Goal: Task Accomplishment & Management: Use online tool/utility

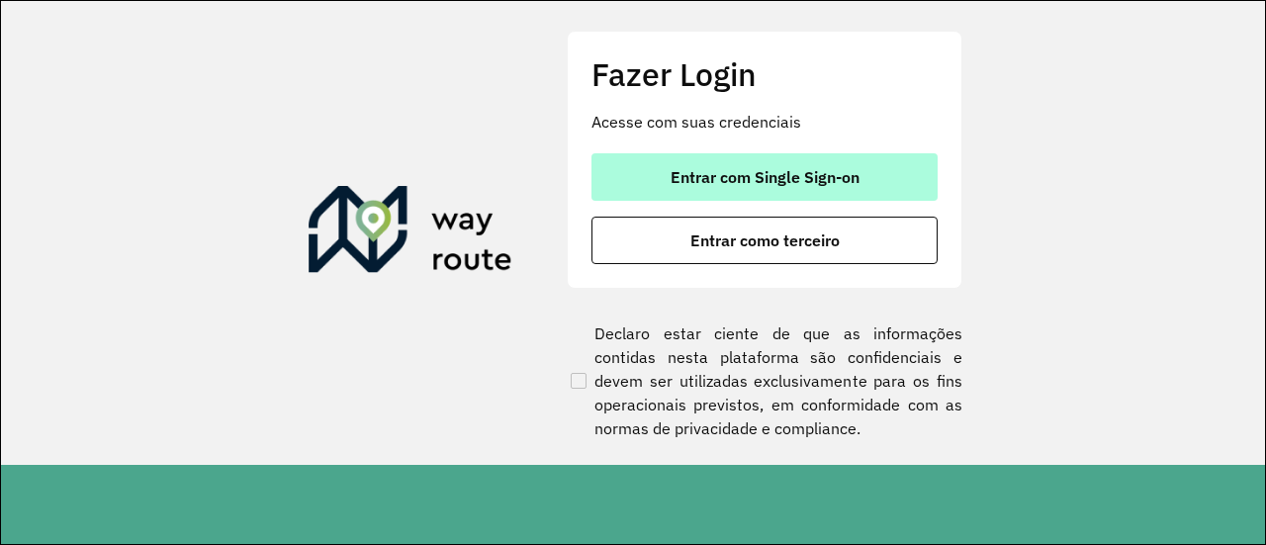
click at [793, 184] on span "Entrar com Single Sign-on" at bounding box center [765, 177] width 189 height 16
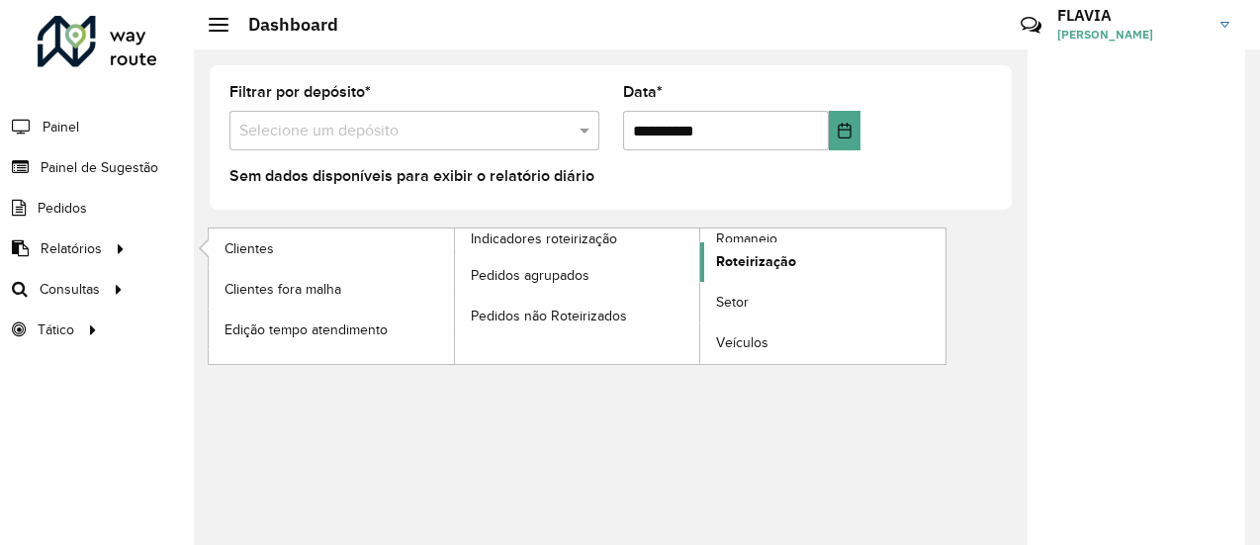
click at [763, 259] on span "Roteirização" at bounding box center [756, 261] width 80 height 21
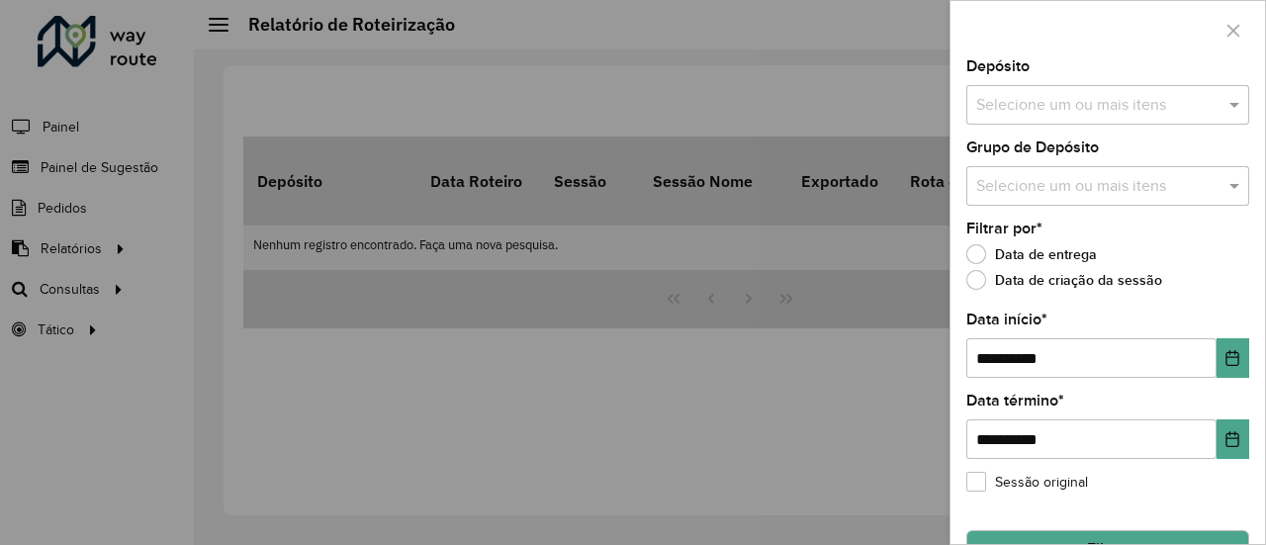
click at [1076, 114] on input "text" at bounding box center [1097, 106] width 253 height 24
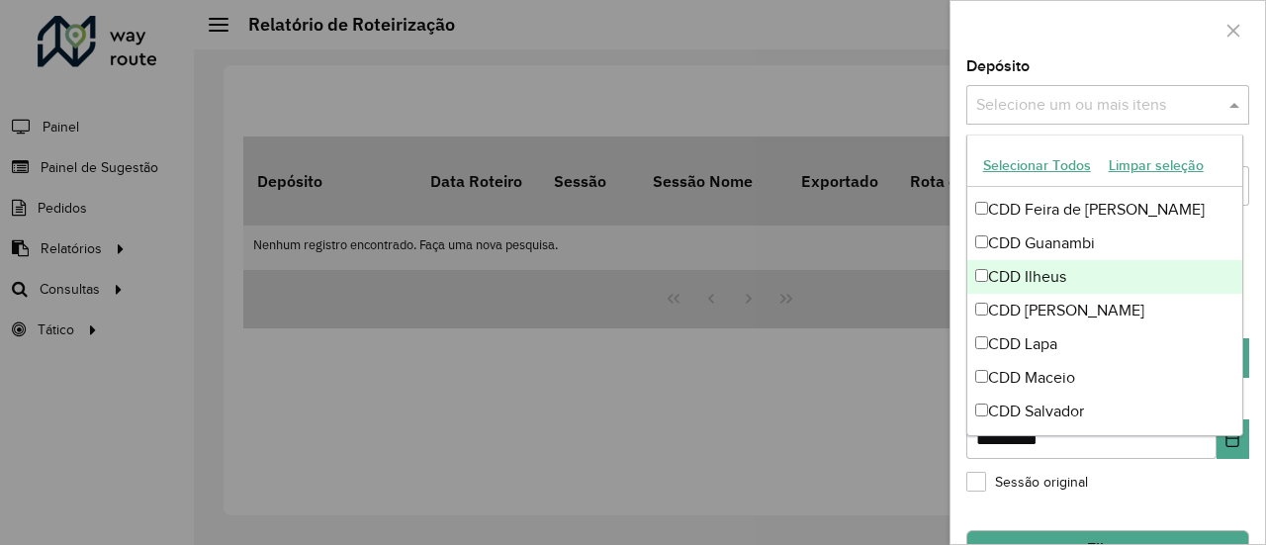
scroll to position [671, 0]
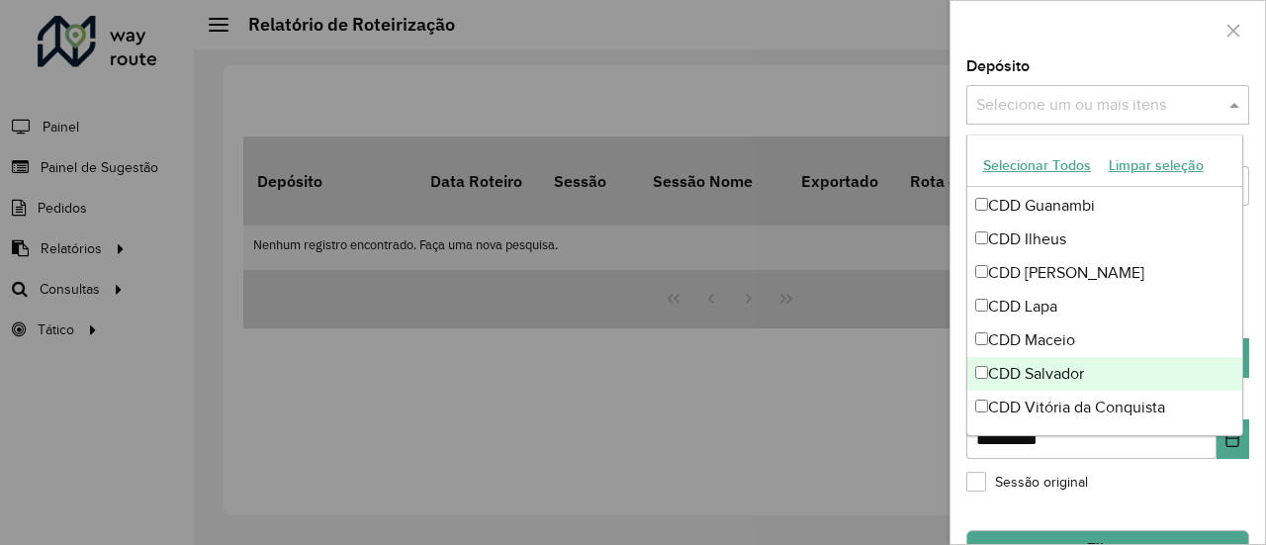
click at [1062, 368] on div "CDD Salvador" at bounding box center [1105, 374] width 276 height 34
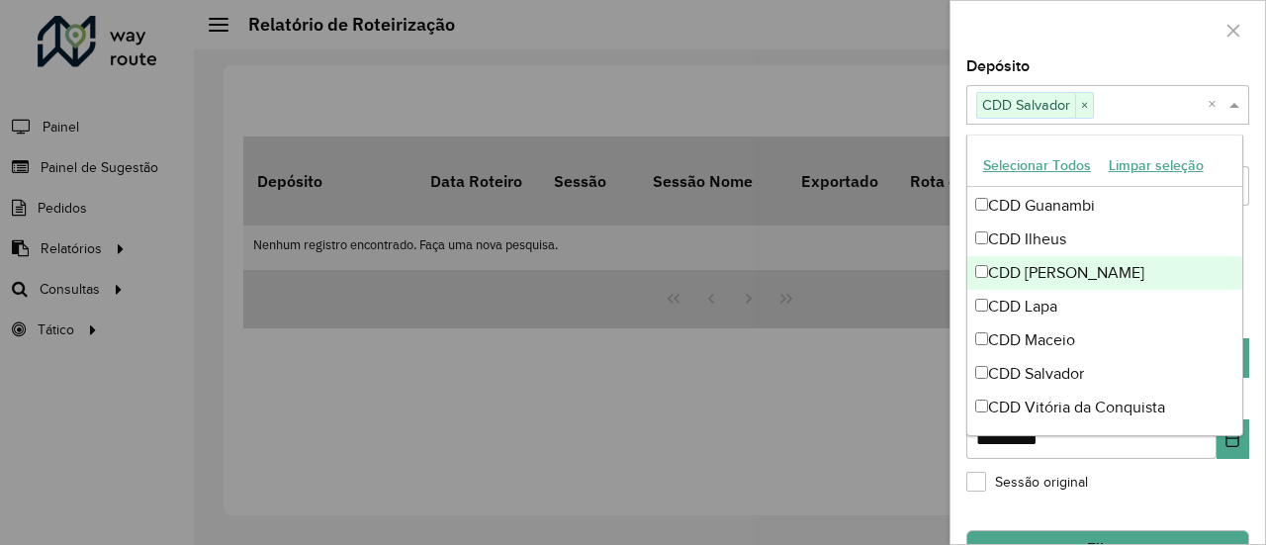
click at [872, 466] on div at bounding box center [633, 272] width 1266 height 545
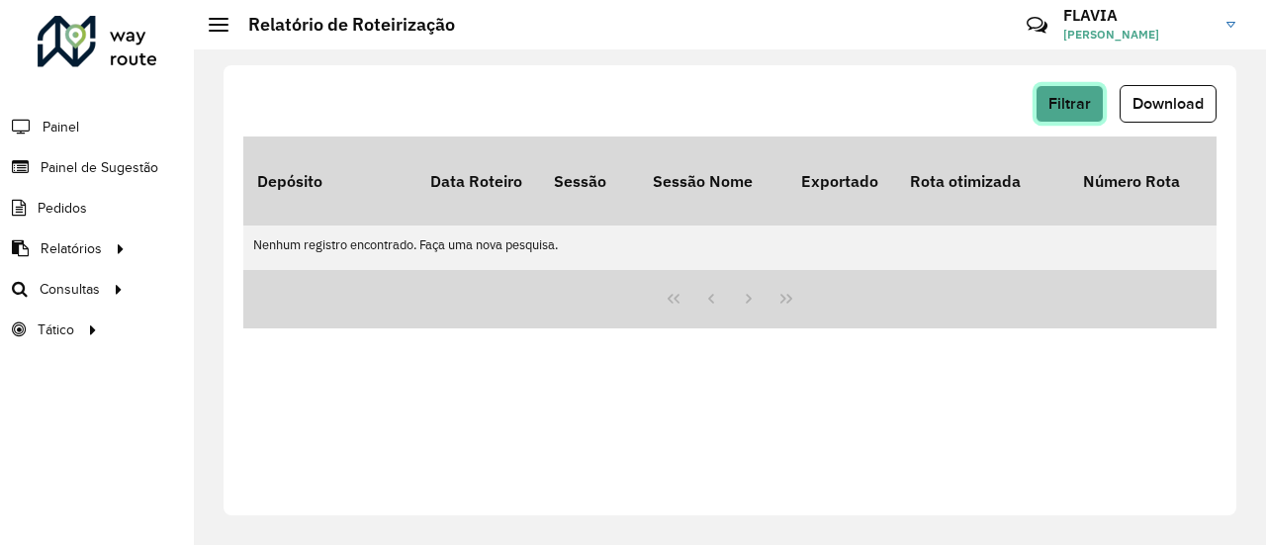
click at [1091, 111] on span "Filtrar" at bounding box center [1069, 103] width 43 height 17
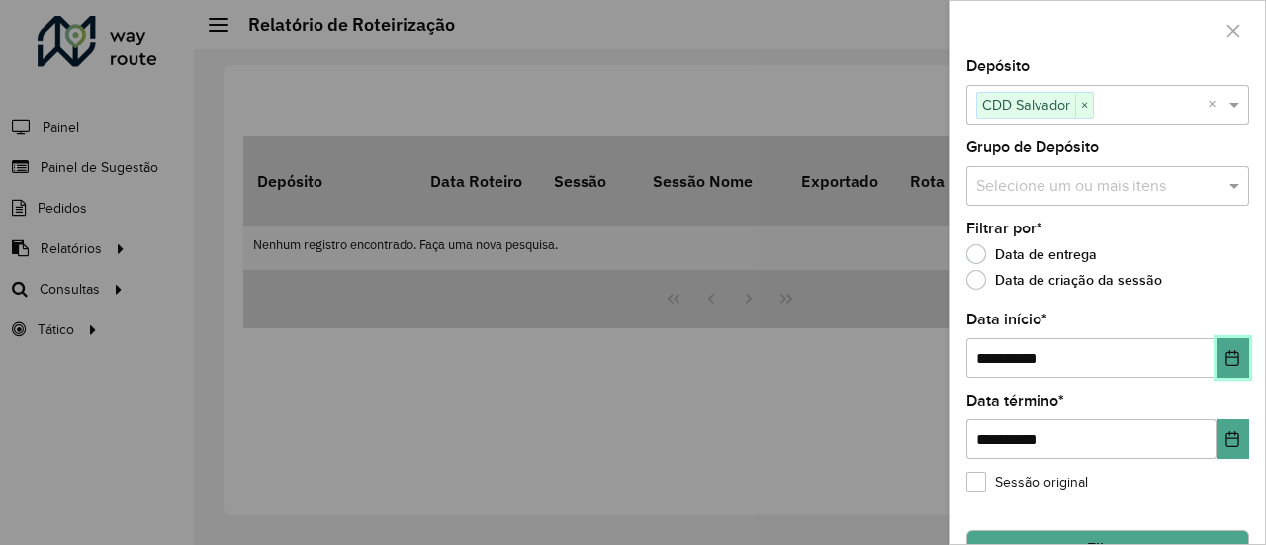
click at [1227, 352] on icon "Choose Date" at bounding box center [1232, 358] width 16 height 16
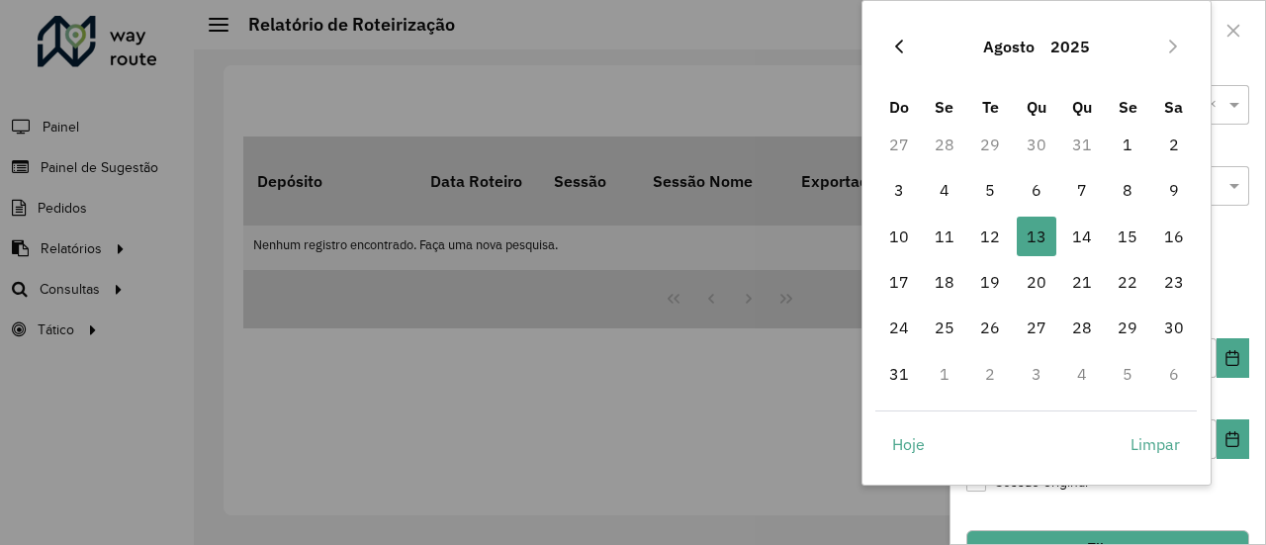
click at [900, 44] on icon "Previous Month" at bounding box center [899, 47] width 16 height 16
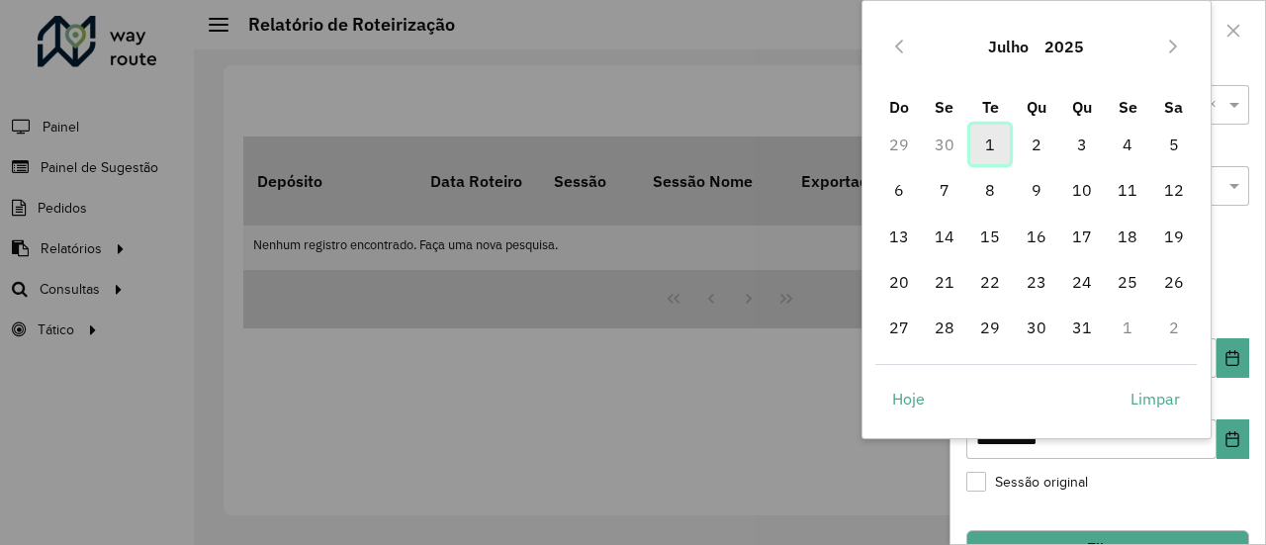
click at [989, 145] on span "1" at bounding box center [990, 145] width 40 height 40
type input "**********"
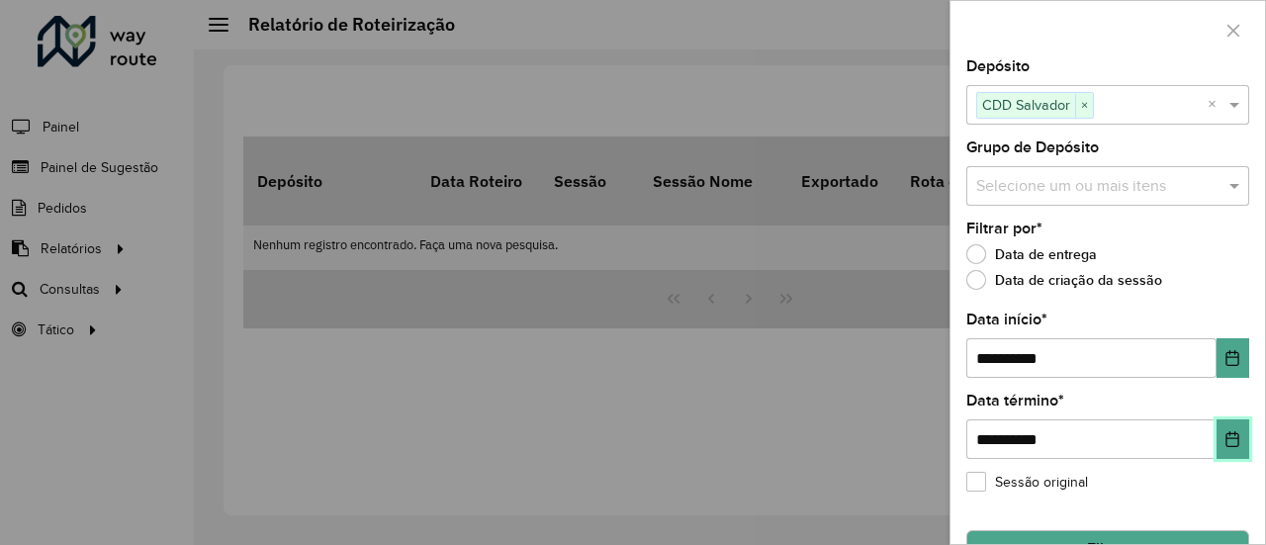
click at [1227, 442] on icon "Choose Date" at bounding box center [1232, 439] width 16 height 16
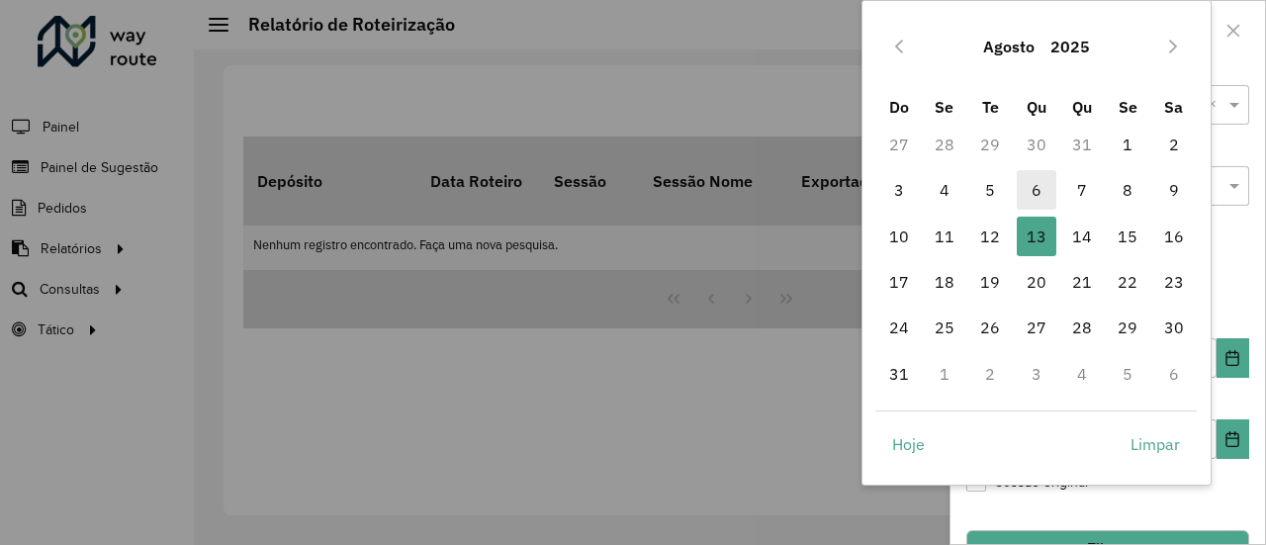
click at [1045, 192] on span "6" at bounding box center [1037, 190] width 40 height 40
type input "**********"
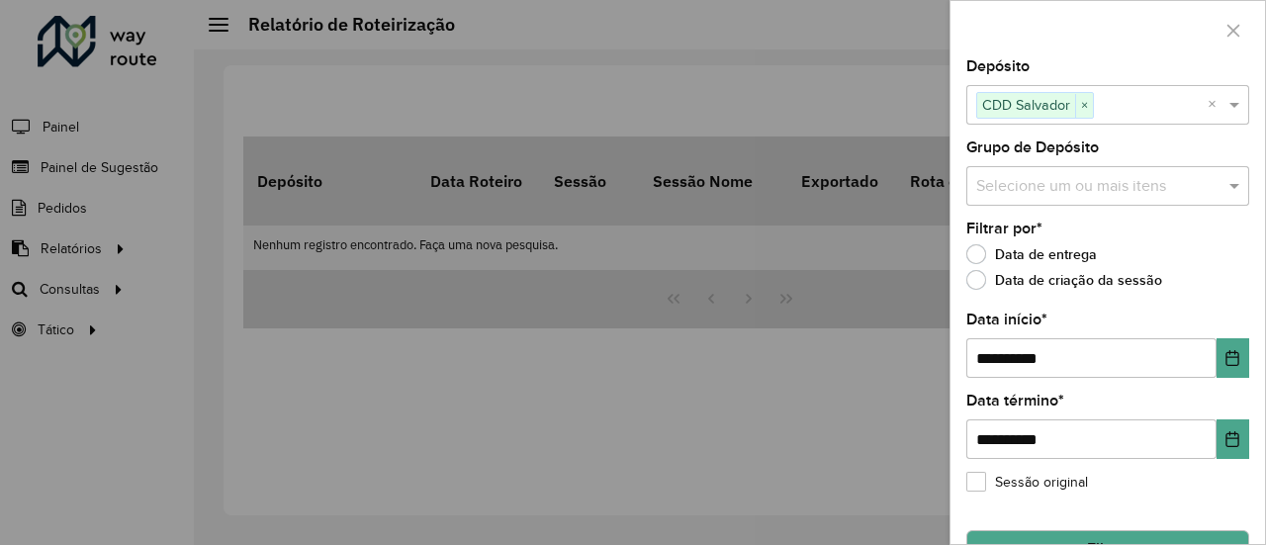
click at [1062, 505] on div "**********" at bounding box center [1107, 301] width 315 height 485
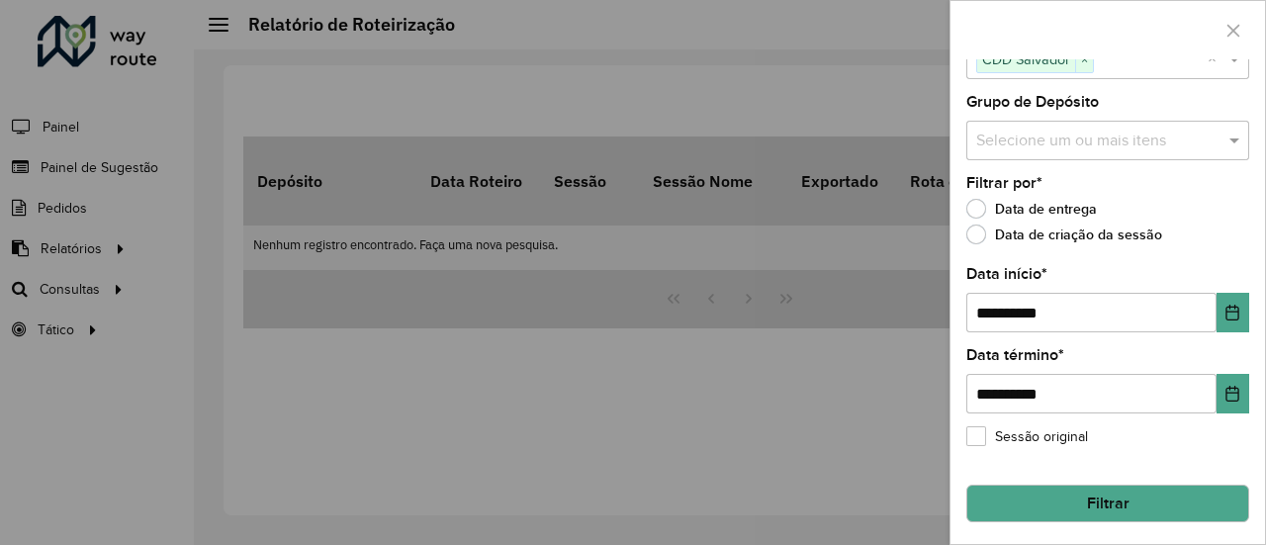
click at [1099, 497] on button "Filtrar" at bounding box center [1107, 504] width 283 height 38
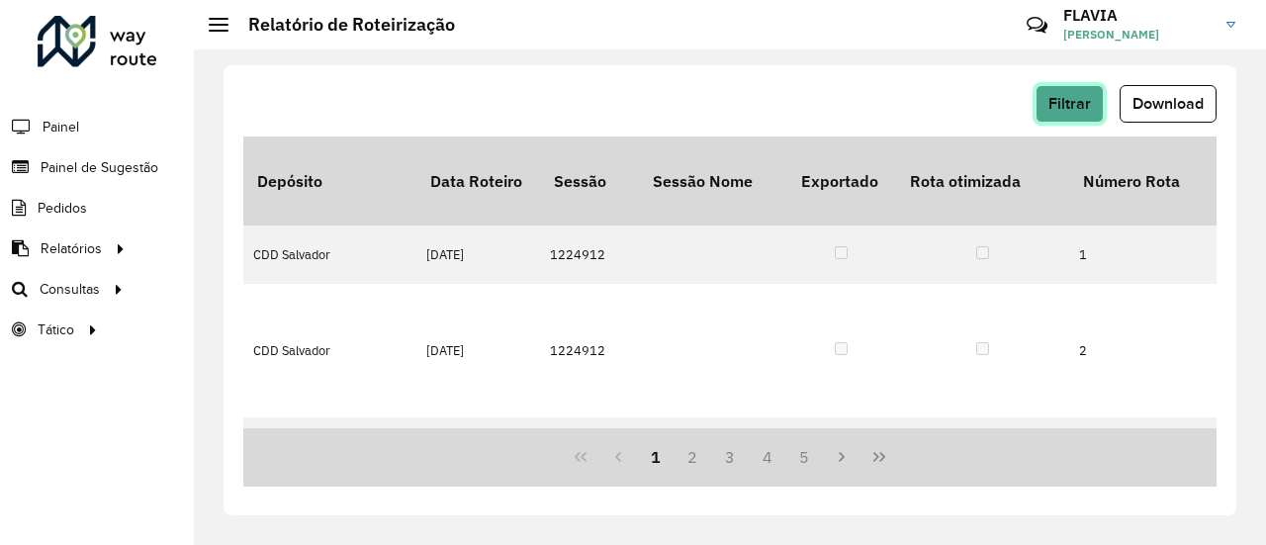
click at [1050, 109] on button "Filtrar" at bounding box center [1069, 104] width 68 height 38
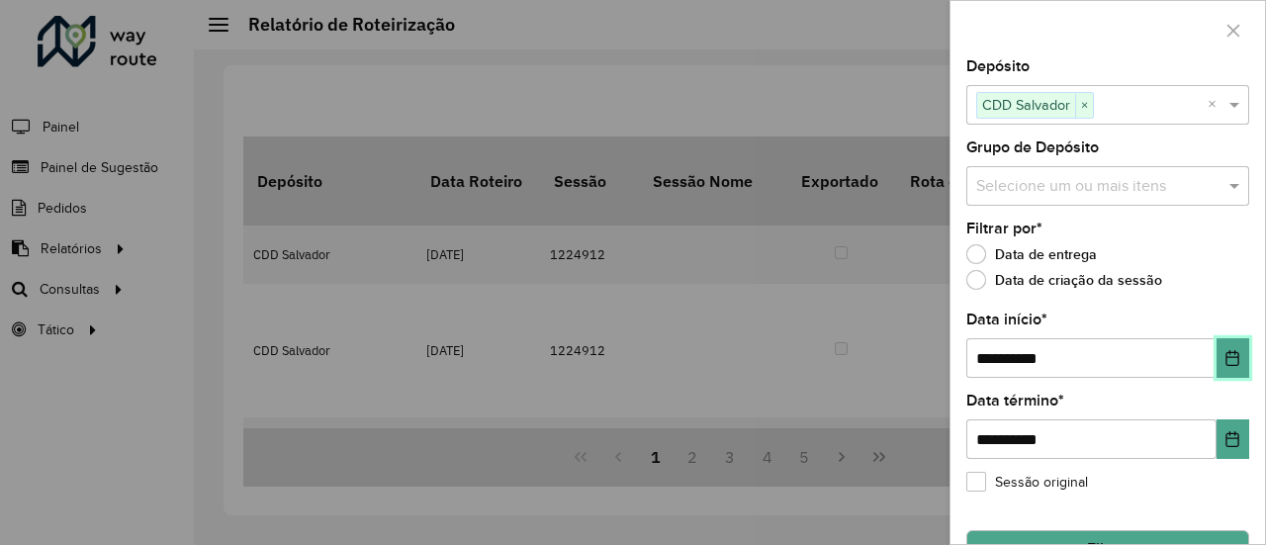
click at [1226, 364] on icon "Choose Date" at bounding box center [1232, 358] width 13 height 16
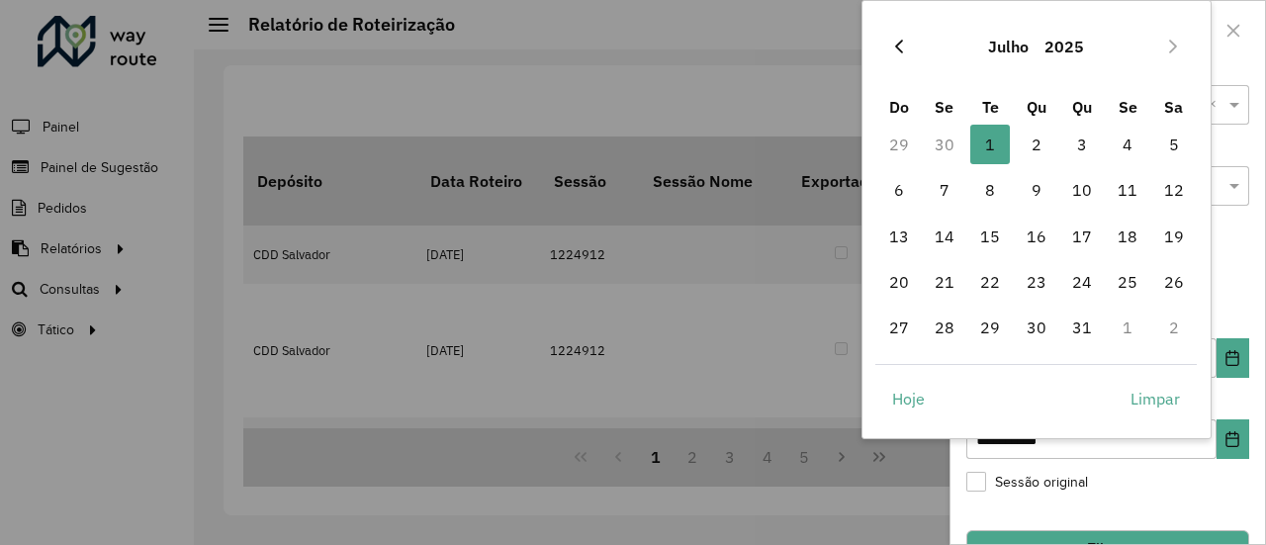
click at [908, 45] on button "Previous Month" at bounding box center [899, 47] width 32 height 32
click at [899, 43] on icon "Previous Month" at bounding box center [899, 47] width 8 height 14
click at [1088, 145] on span "1" at bounding box center [1082, 145] width 40 height 40
type input "**********"
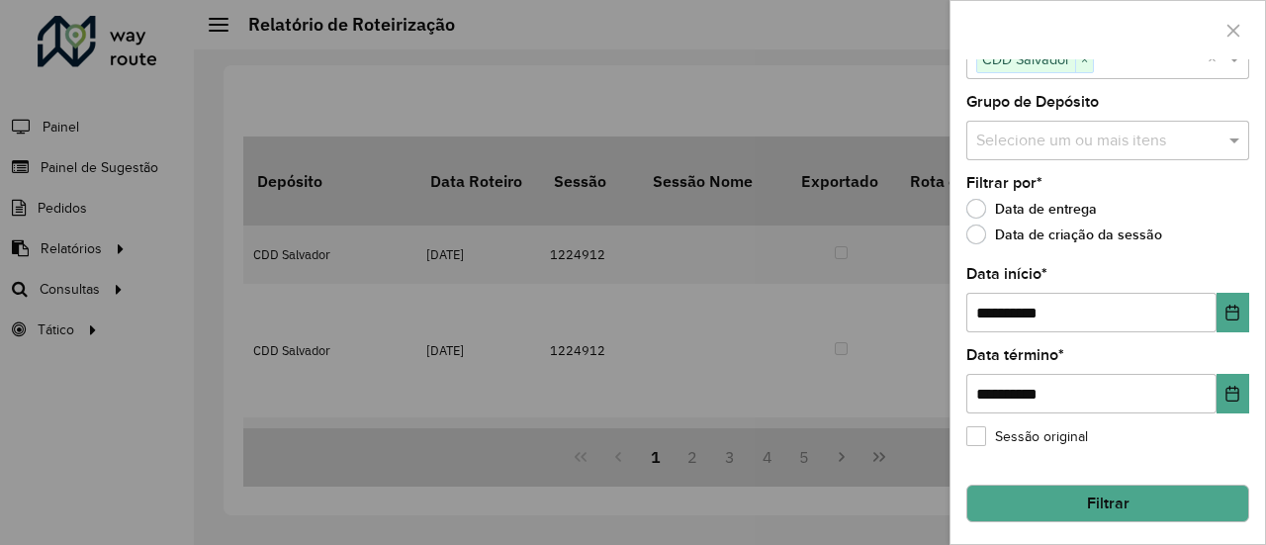
click at [1175, 446] on div "Sessão original" at bounding box center [1107, 441] width 283 height 24
click at [1137, 498] on button "Filtrar" at bounding box center [1107, 504] width 283 height 38
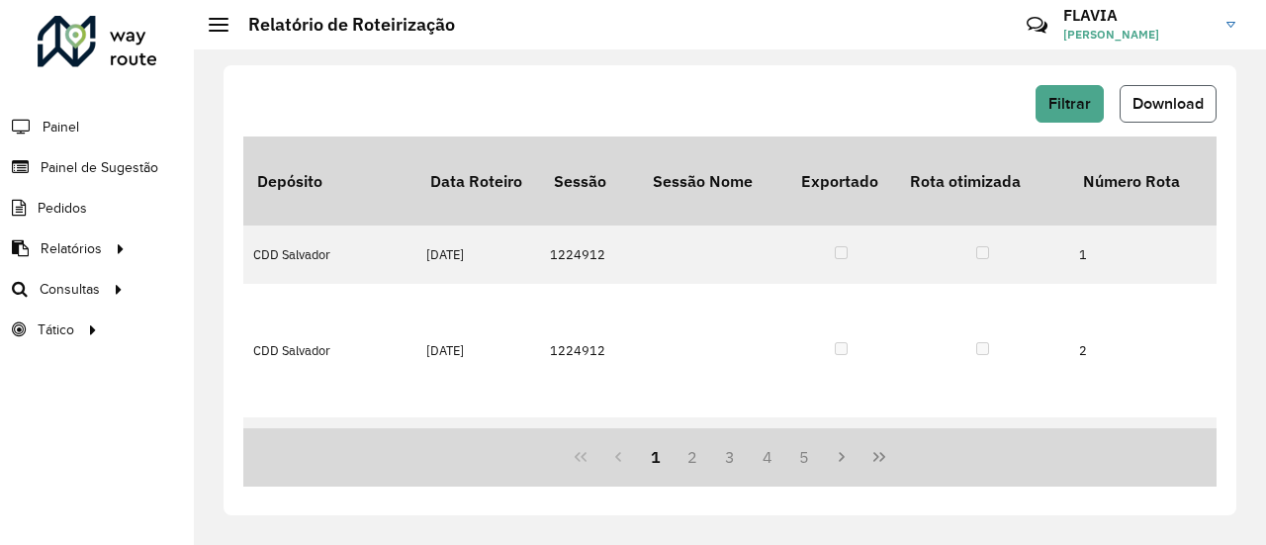
click at [1155, 112] on span "Download" at bounding box center [1167, 103] width 71 height 17
